Goal: Task Accomplishment & Management: Manage account settings

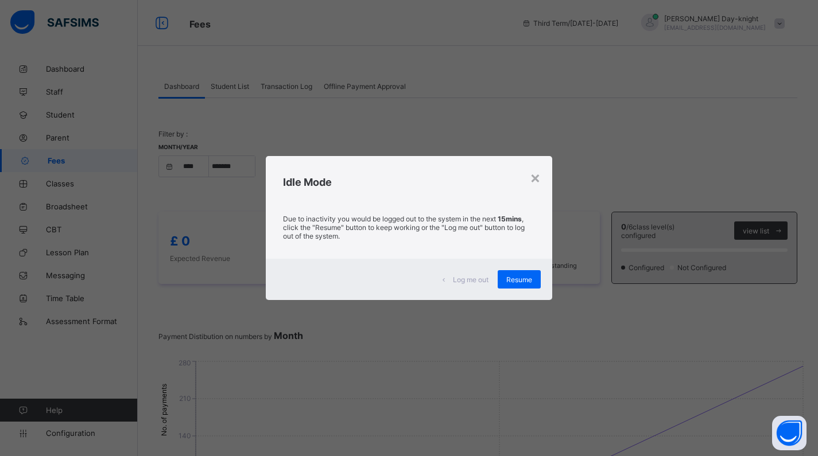
select select "****"
select select "*"
click at [521, 283] on span "Resume" at bounding box center [519, 280] width 26 height 9
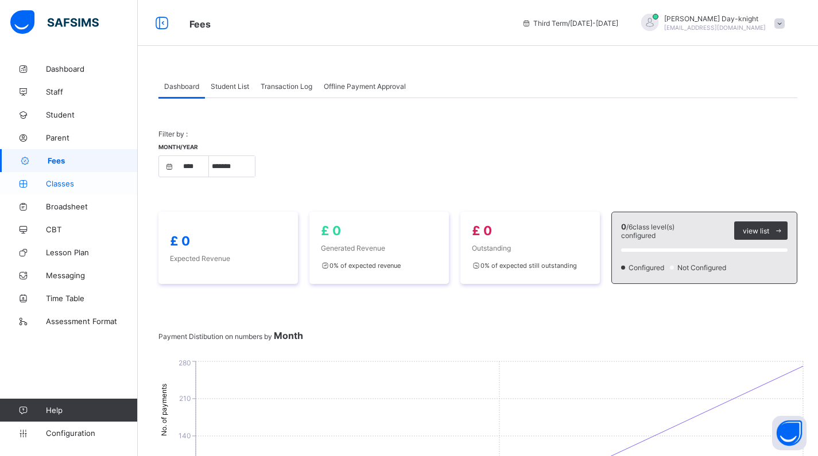
click at [57, 183] on span "Classes" at bounding box center [92, 183] width 92 height 9
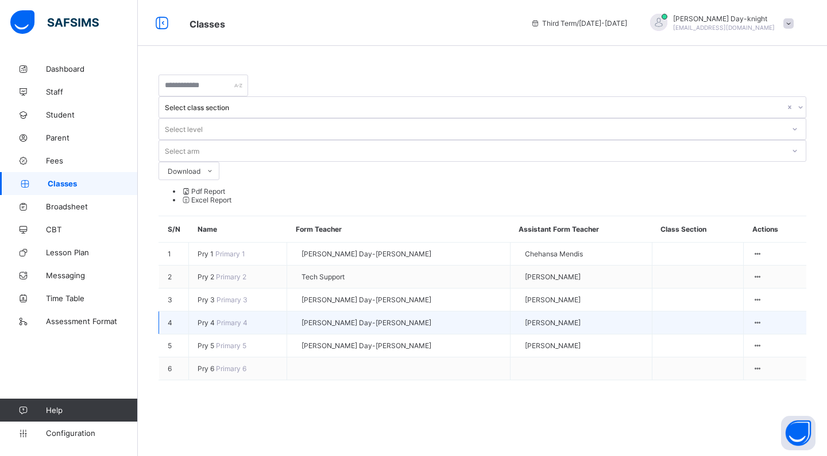
click at [203, 319] on span "Pry 4" at bounding box center [207, 323] width 19 height 9
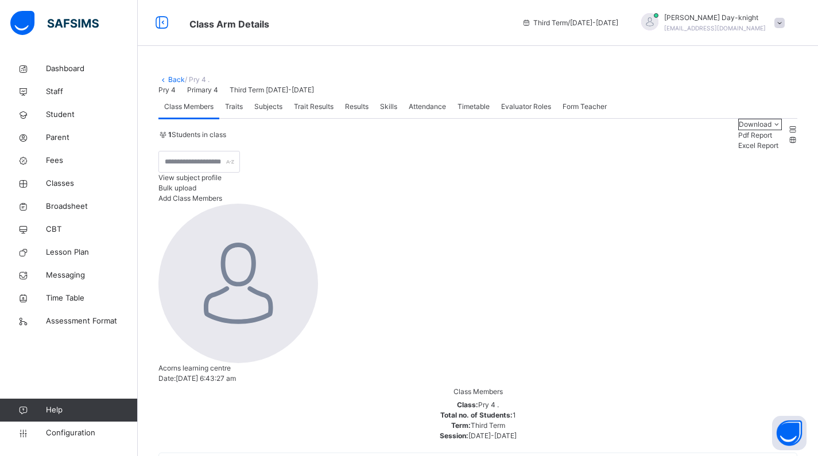
scroll to position [10, 0]
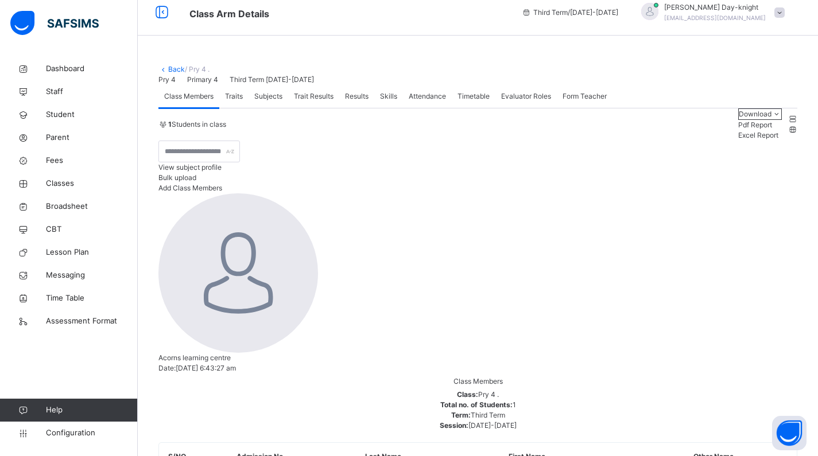
click at [315, 102] on span "Trait Results" at bounding box center [314, 96] width 40 height 10
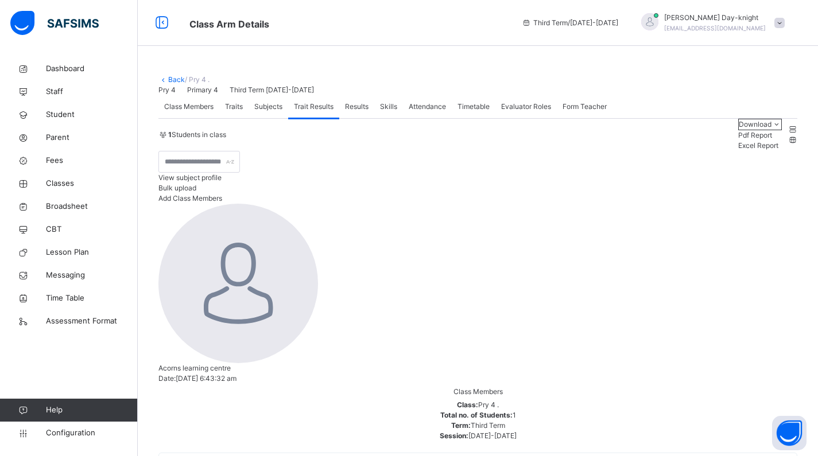
click at [269, 112] on span "Subjects" at bounding box center [268, 107] width 28 height 10
click at [288, 118] on div "Subjects" at bounding box center [269, 106] width 40 height 23
click at [312, 112] on span "Trait Results" at bounding box center [314, 107] width 40 height 10
click at [239, 112] on span "Traits" at bounding box center [234, 107] width 18 height 10
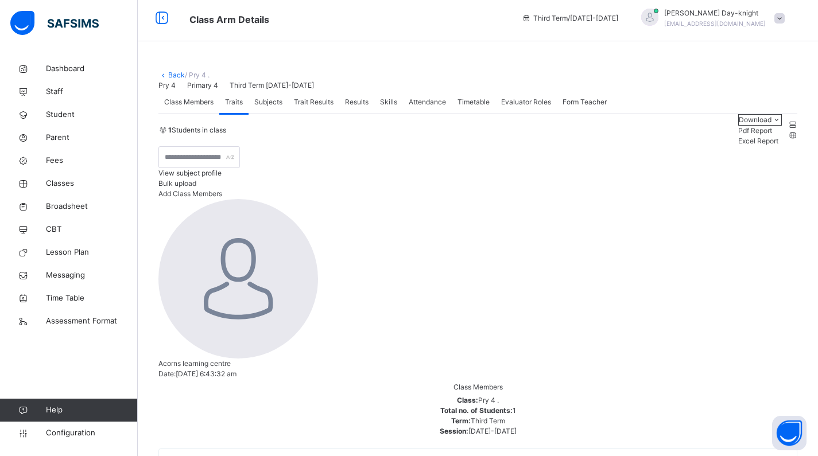
scroll to position [7, 0]
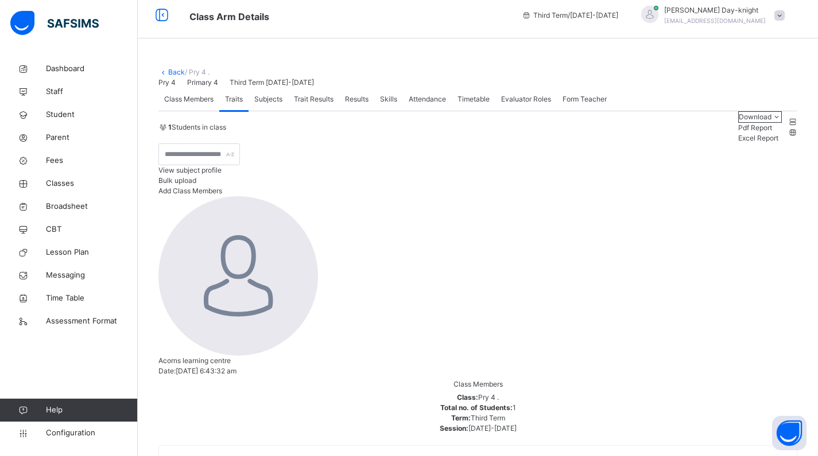
click at [88, 438] on span "Configuration" at bounding box center [91, 433] width 91 height 11
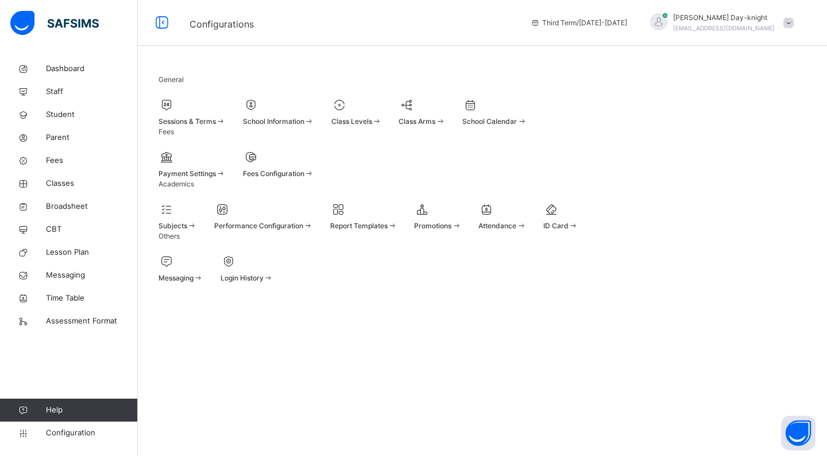
click at [279, 231] on div "Performance Configuration" at bounding box center [263, 216] width 99 height 30
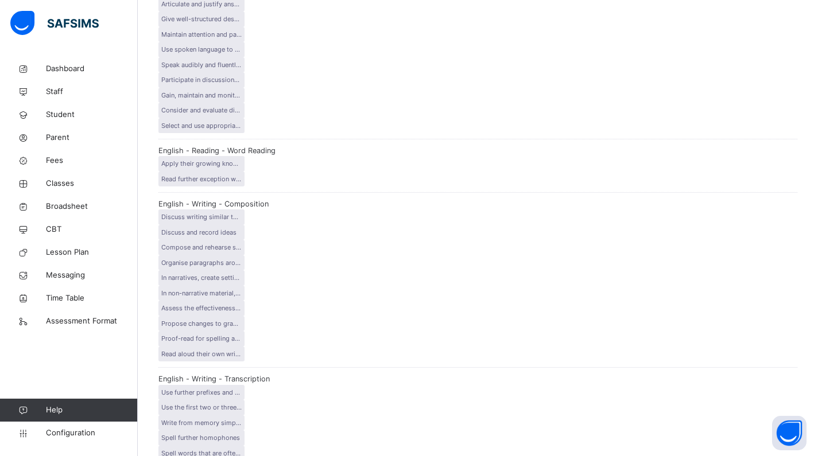
scroll to position [190, 0]
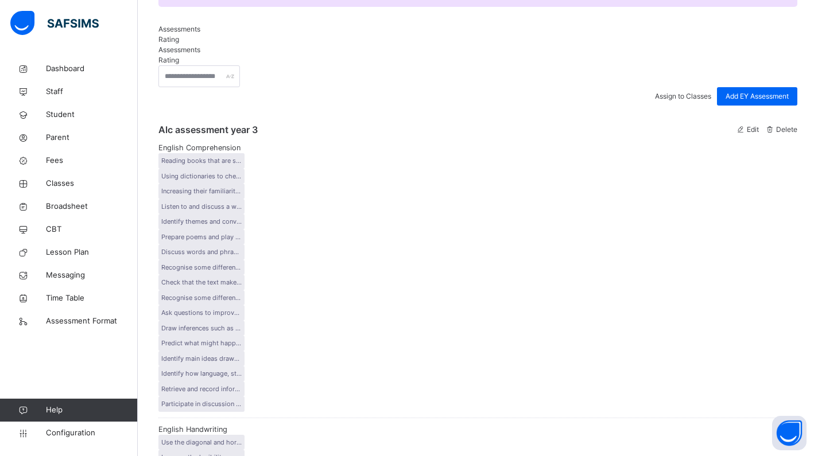
click at [737, 135] on div "Edit" at bounding box center [748, 130] width 24 height 10
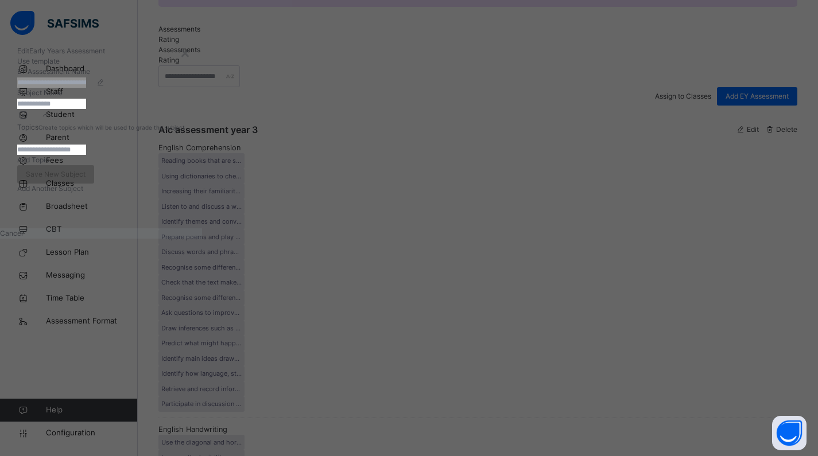
type input "**********"
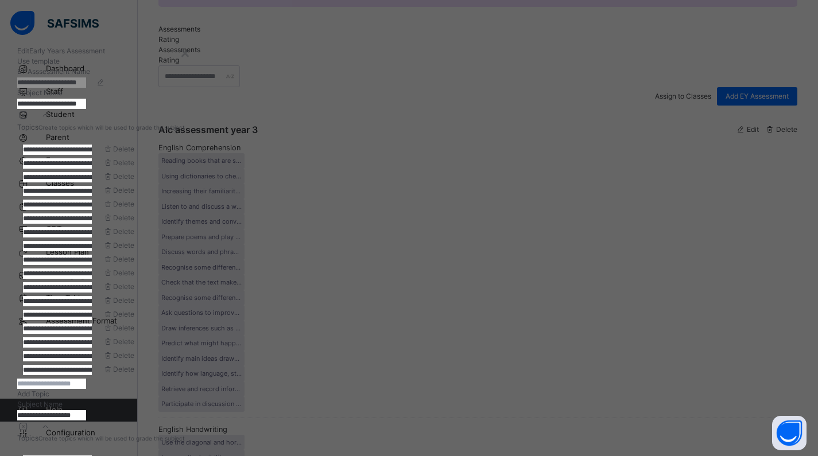
click at [710, 140] on div "**********" at bounding box center [409, 228] width 818 height 456
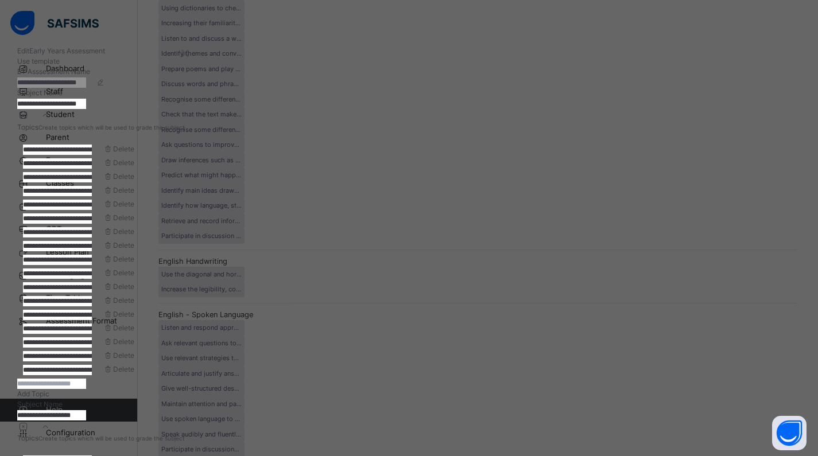
scroll to position [0, 0]
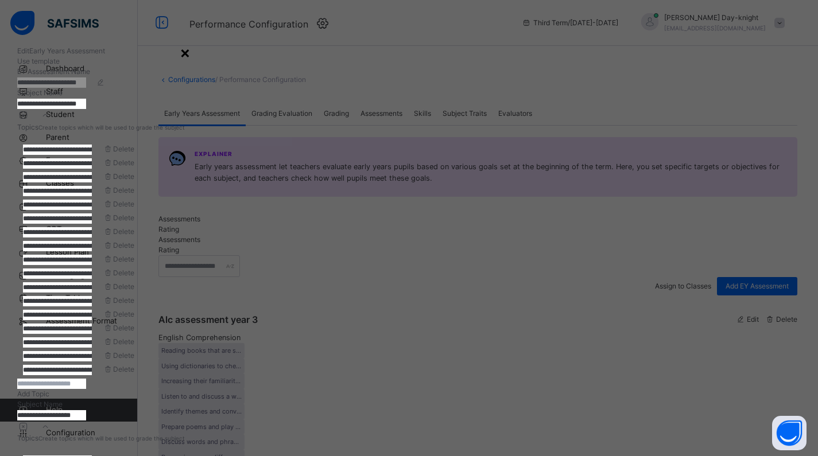
click at [191, 53] on div "×" at bounding box center [185, 52] width 11 height 24
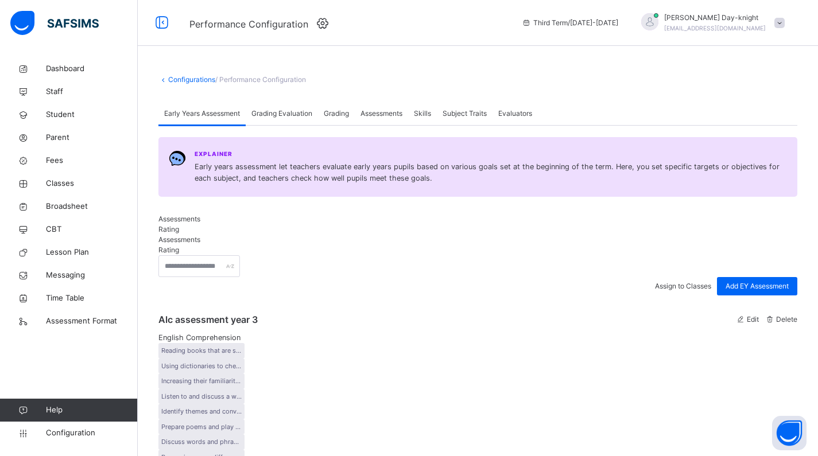
click at [281, 119] on span "Grading Evaluation" at bounding box center [282, 114] width 61 height 10
click at [337, 119] on span "Grading" at bounding box center [336, 114] width 25 height 10
click at [372, 119] on span "Assessments" at bounding box center [382, 114] width 42 height 10
click at [483, 119] on span "Subject Traits" at bounding box center [465, 114] width 44 height 10
click at [423, 119] on span "Skills" at bounding box center [422, 114] width 17 height 10
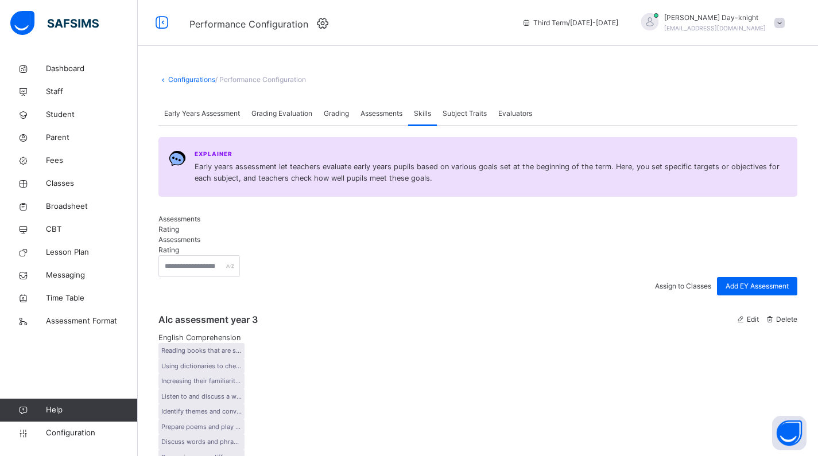
click at [201, 125] on div "Early Years Assessment" at bounding box center [201, 113] width 87 height 23
click at [246, 235] on div "Rating" at bounding box center [477, 230] width 639 height 10
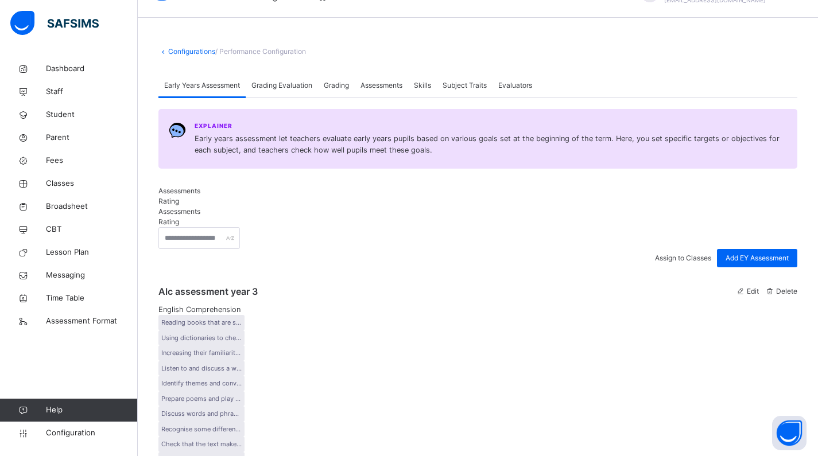
scroll to position [42, 0]
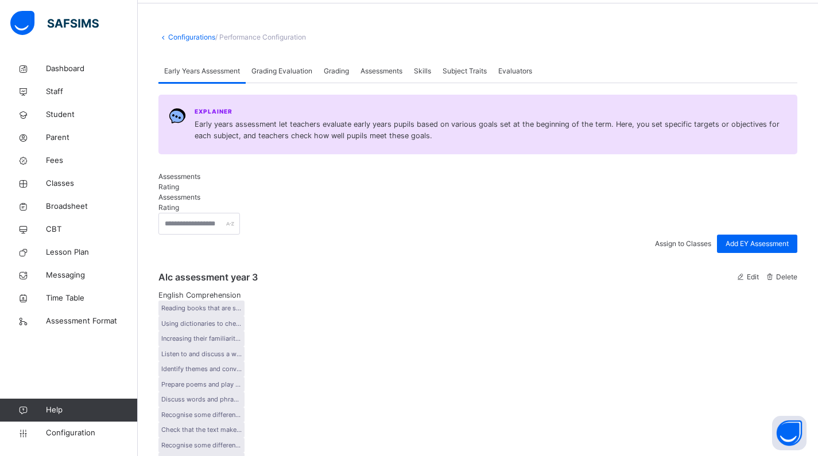
click at [191, 181] on span "Assessments" at bounding box center [179, 176] width 42 height 9
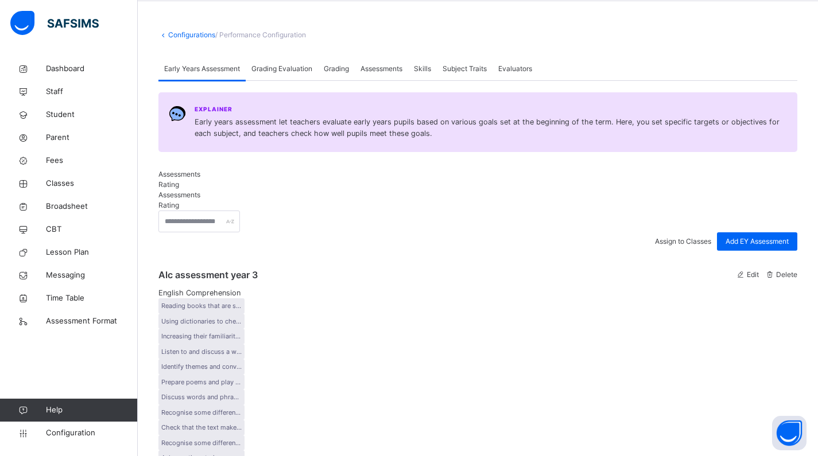
click at [228, 190] on div "Rating" at bounding box center [477, 185] width 639 height 10
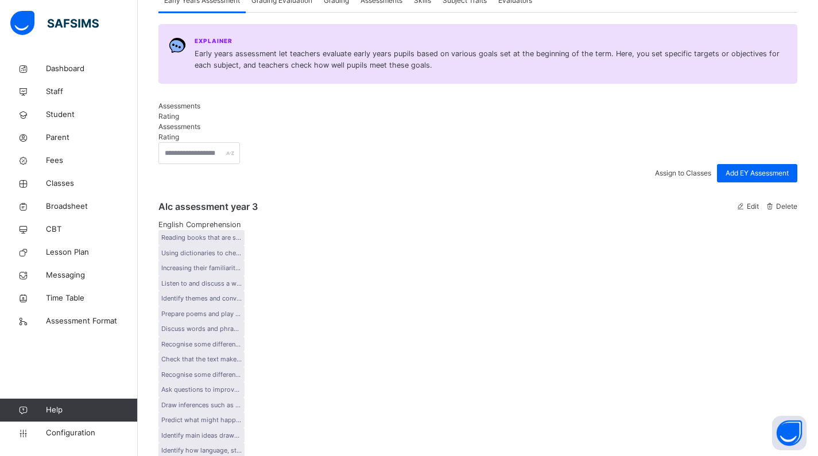
click at [181, 110] on span "Assessments" at bounding box center [179, 106] width 42 height 9
click at [668, 177] on span "Assign to Classes" at bounding box center [683, 173] width 56 height 9
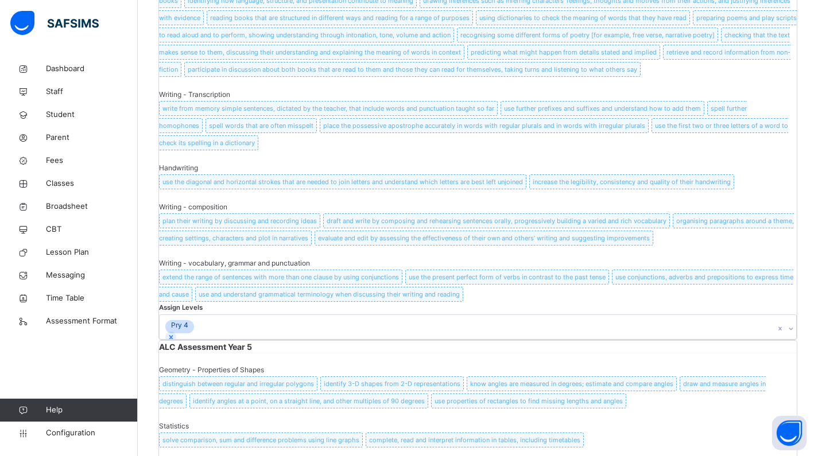
scroll to position [4757, 0]
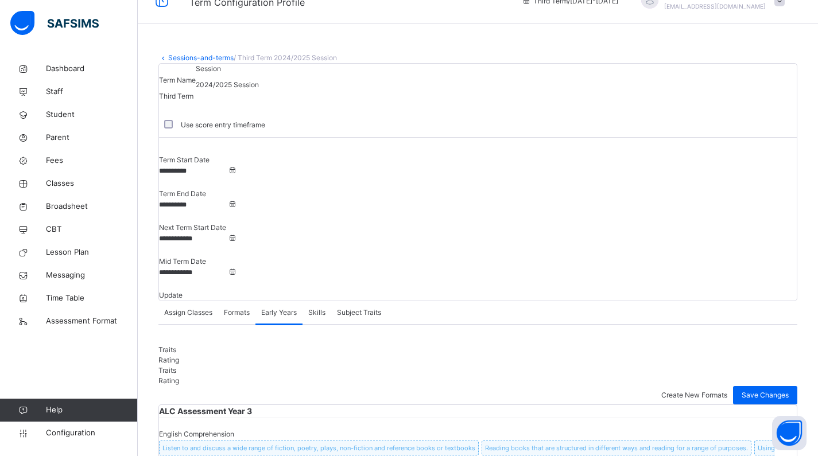
scroll to position [0, 0]
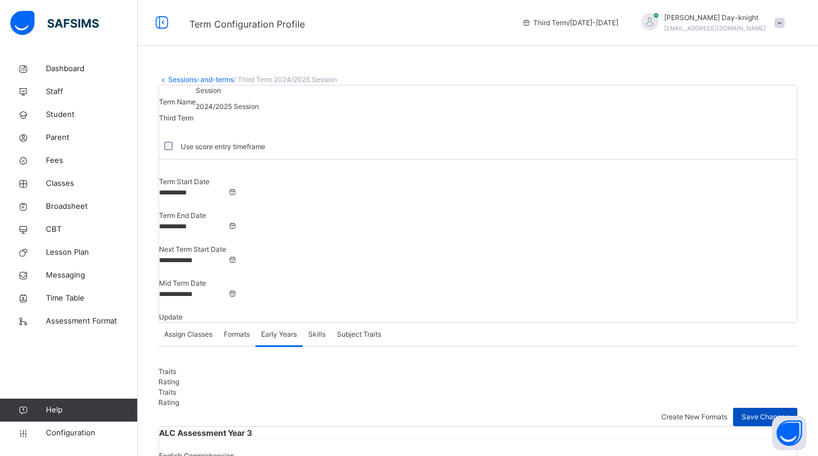
click at [783, 412] on span "Save Changes" at bounding box center [765, 417] width 47 height 10
click at [55, 184] on span "Classes" at bounding box center [92, 183] width 92 height 11
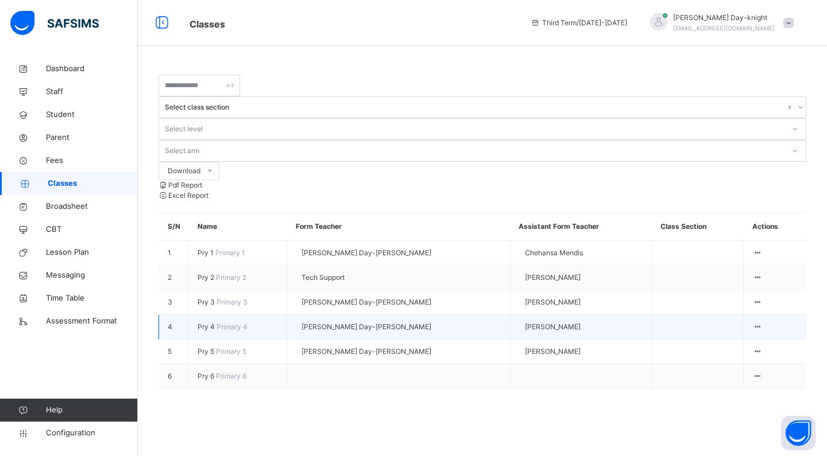
click at [207, 323] on span "Pry 4" at bounding box center [207, 327] width 19 height 9
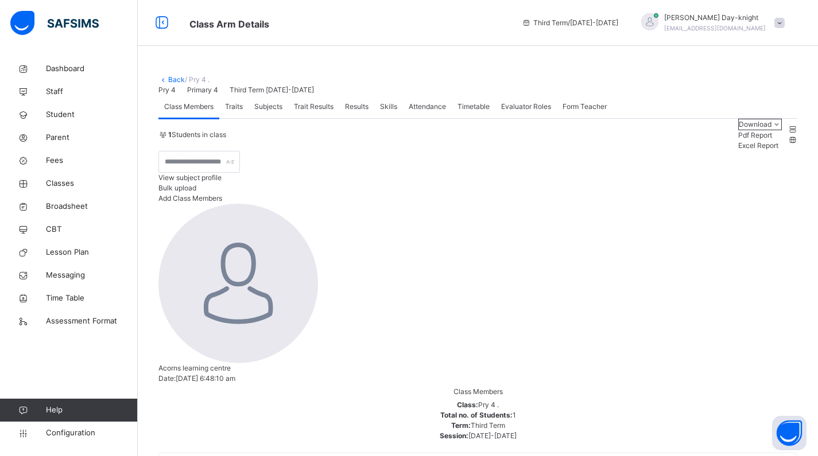
click at [252, 118] on div "Subjects" at bounding box center [269, 106] width 40 height 23
click at [234, 112] on span "Traits" at bounding box center [234, 107] width 18 height 10
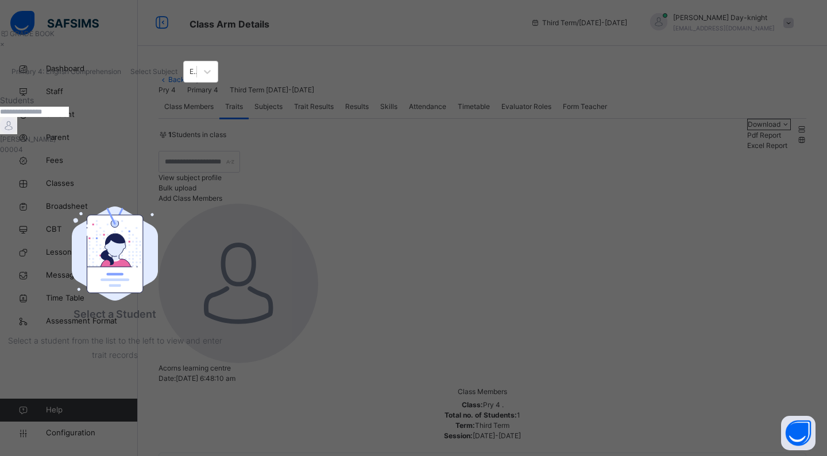
click at [127, 155] on div "[PERSON_NAME] 00004" at bounding box center [115, 144] width 230 height 21
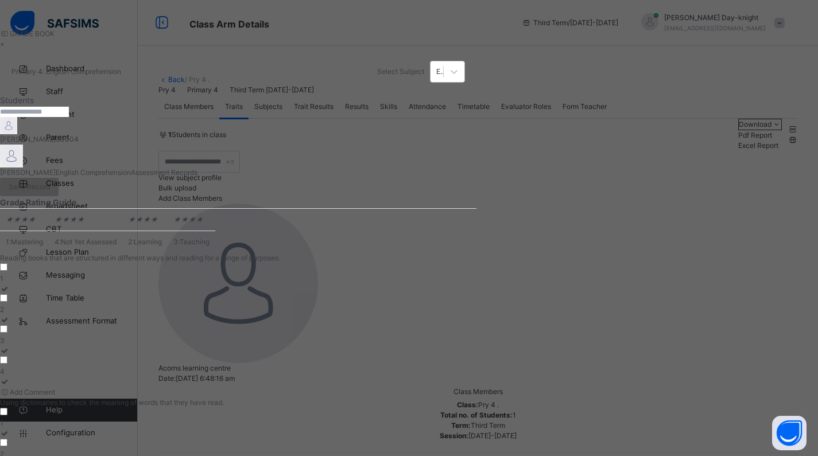
click at [444, 77] on div "English Comprehension" at bounding box center [440, 72] width 8 height 10
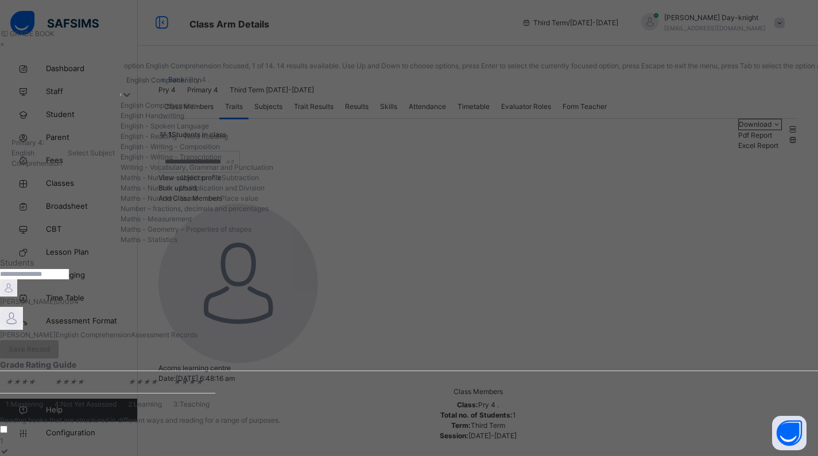
click at [202, 86] on div "English Comprehension" at bounding box center [163, 80] width 75 height 10
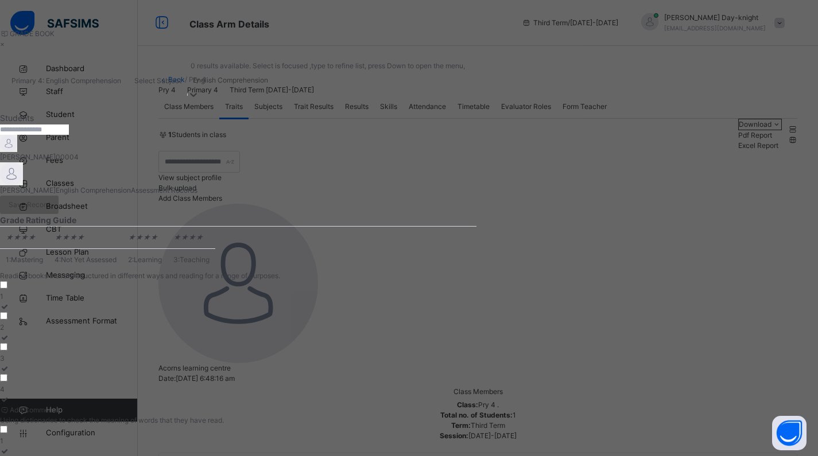
click at [268, 86] on div "English Comprehension" at bounding box center [230, 80] width 75 height 10
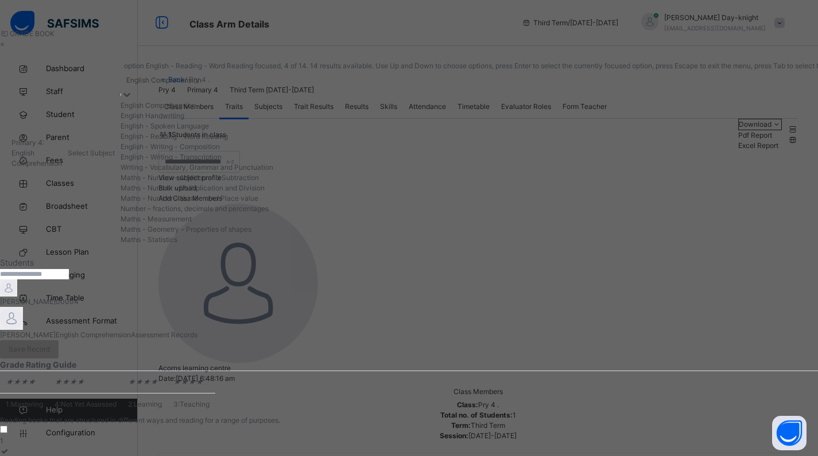
scroll to position [246, 0]
click at [700, 214] on div "Maths - Measurement" at bounding box center [498, 219] width 755 height 10
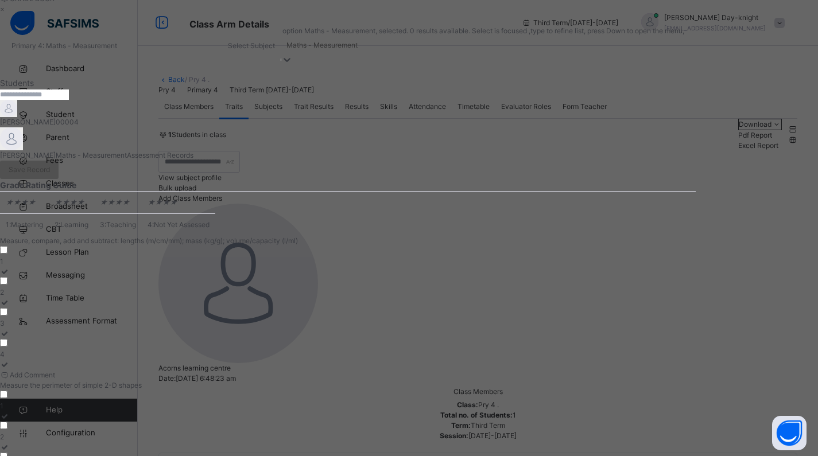
scroll to position [0, 0]
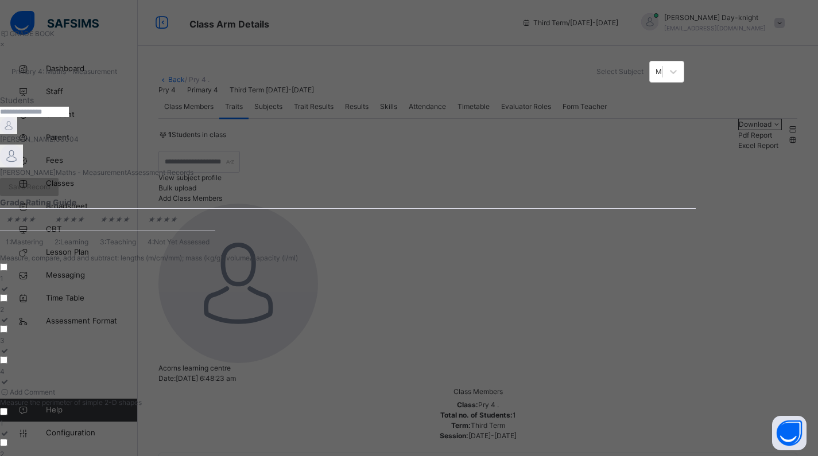
click at [696, 49] on div "×" at bounding box center [348, 44] width 696 height 10
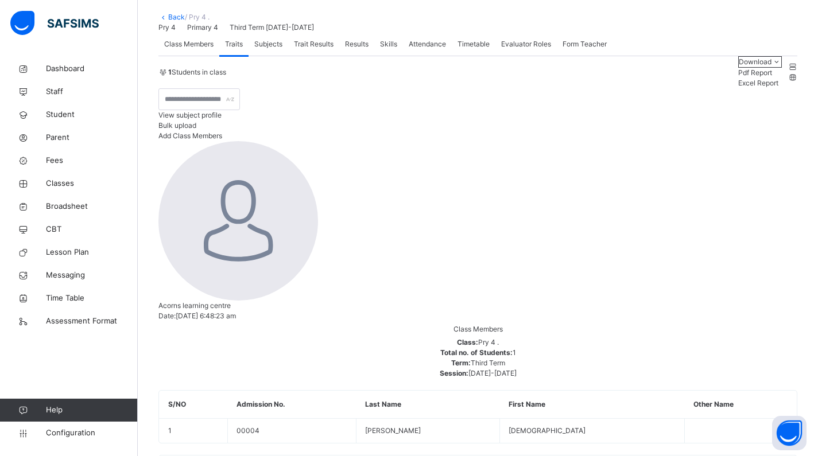
scroll to position [47, 0]
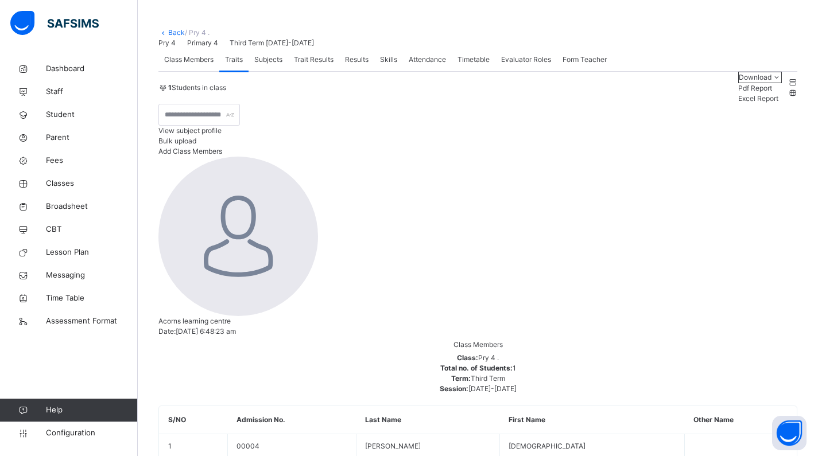
click at [301, 65] on span "Trait Results" at bounding box center [314, 60] width 40 height 10
click at [69, 326] on span "Assessment Format" at bounding box center [92, 321] width 92 height 11
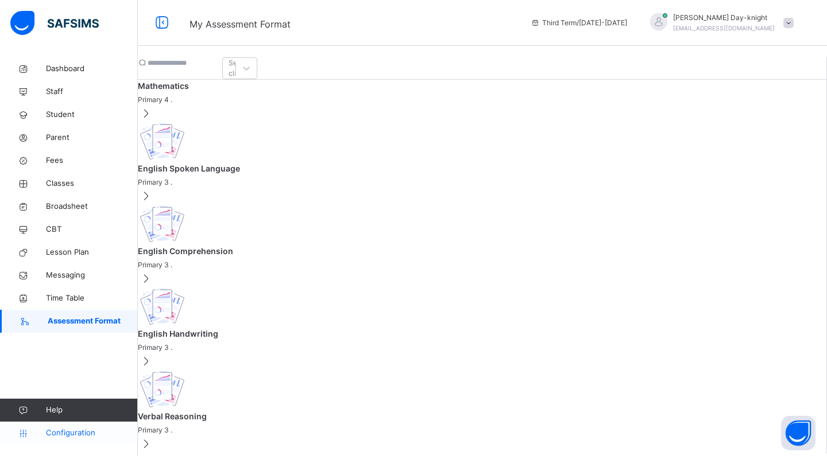
click at [66, 438] on span "Configuration" at bounding box center [91, 433] width 91 height 11
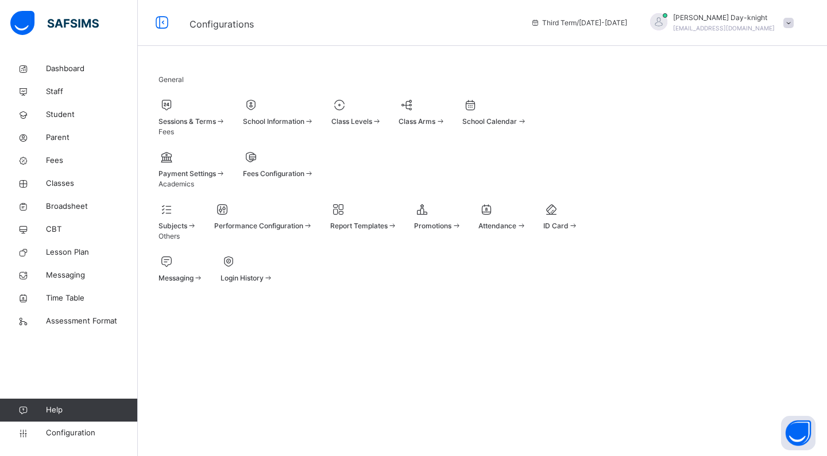
click at [197, 231] on div "Subjects" at bounding box center [177, 226] width 38 height 10
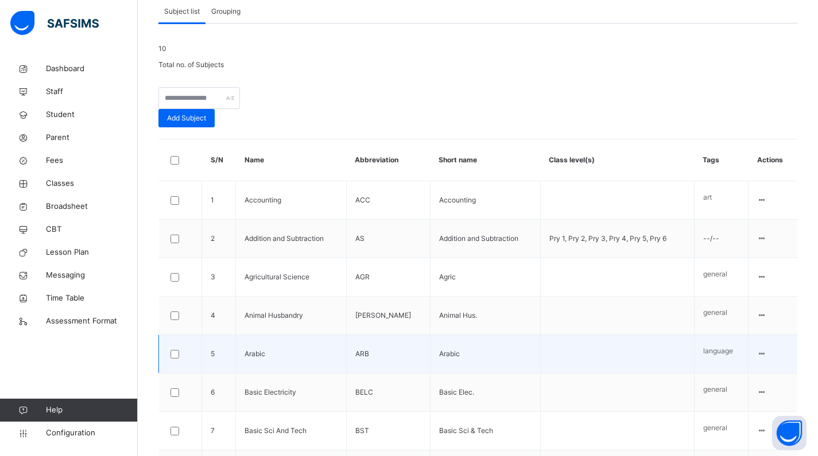
scroll to position [329, 0]
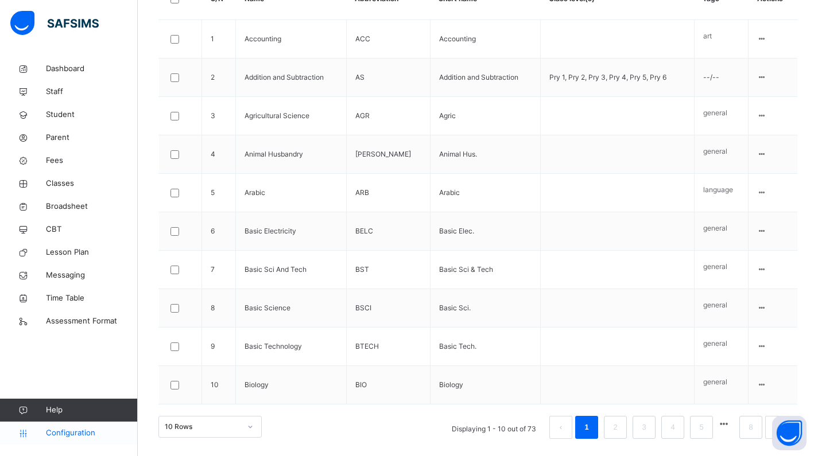
click at [73, 427] on link "Configuration" at bounding box center [68, 433] width 137 height 23
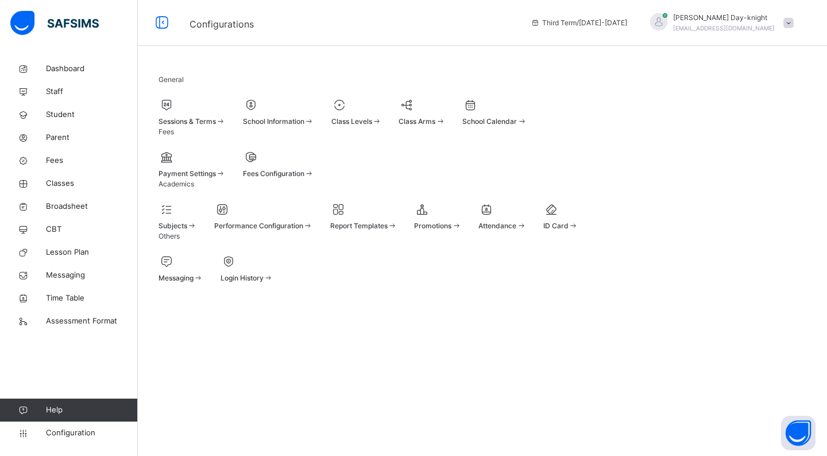
click at [313, 231] on div "Performance Configuration" at bounding box center [263, 216] width 99 height 30
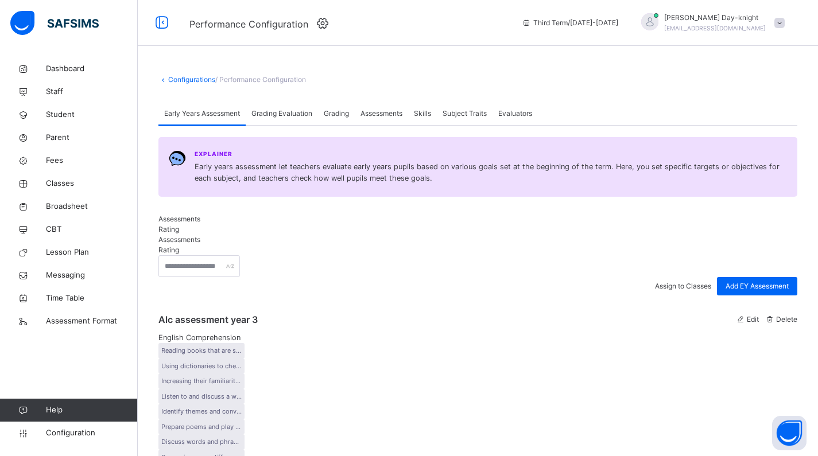
click at [385, 119] on span "Assessments" at bounding box center [382, 114] width 42 height 10
click at [355, 124] on div "Grading" at bounding box center [336, 113] width 37 height 23
click at [473, 119] on span "Subject Traits" at bounding box center [465, 114] width 44 height 10
click at [516, 119] on span "Evaluators" at bounding box center [515, 114] width 34 height 10
click at [219, 119] on span "Early Years Assessment" at bounding box center [202, 114] width 76 height 10
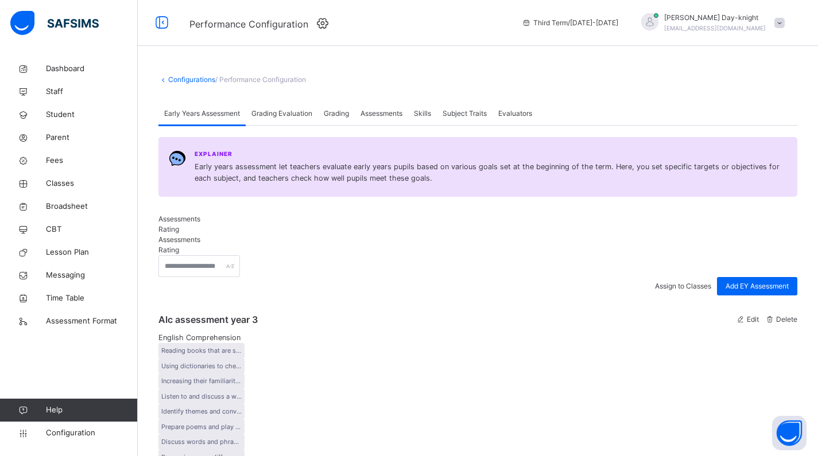
click at [283, 119] on span "Grading Evaluation" at bounding box center [282, 114] width 61 height 10
click at [343, 119] on span "Grading" at bounding box center [336, 114] width 25 height 10
click at [318, 125] on div "Grading Evaluation" at bounding box center [282, 113] width 72 height 23
click at [231, 119] on span "Early Years Assessment" at bounding box center [202, 114] width 76 height 10
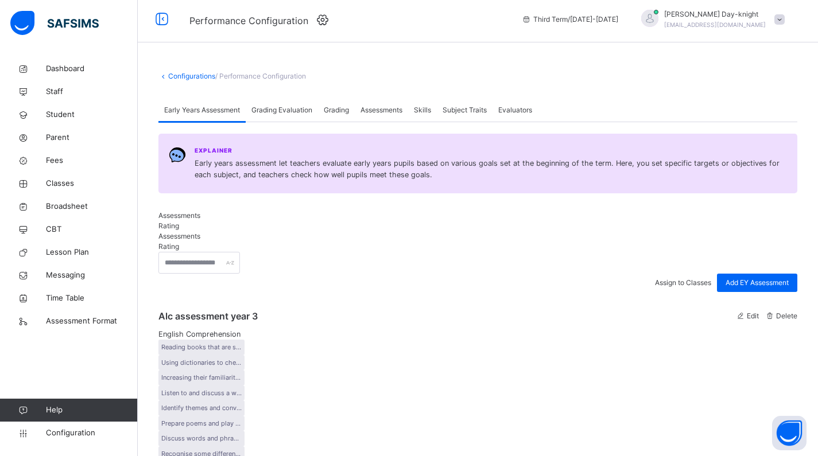
scroll to position [1, 0]
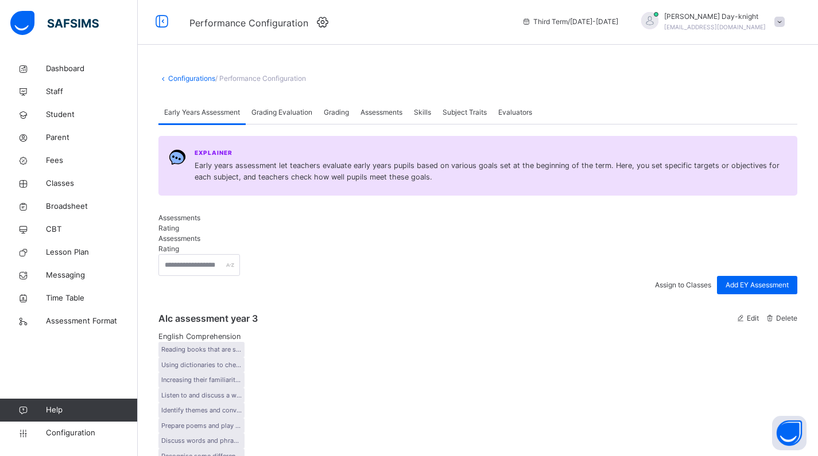
click at [228, 234] on div "Rating" at bounding box center [477, 228] width 639 height 10
click at [189, 222] on span "Assessments" at bounding box center [179, 218] width 42 height 9
